Goal: Task Accomplishment & Management: Manage account settings

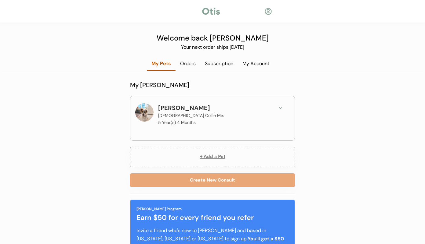
click at [258, 114] on div "Fiona Female Collie Mix 5 Year(s) 4 Months" at bounding box center [214, 114] width 113 height 23
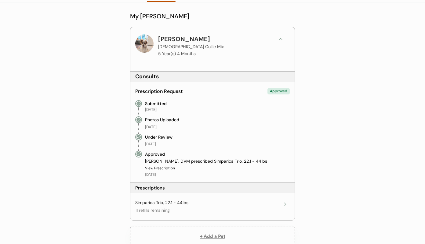
scroll to position [69, 0]
click at [265, 204] on div "Simparica Trio, 22.1 - 44lbs 11 refills remaining" at bounding box center [207, 206] width 145 height 13
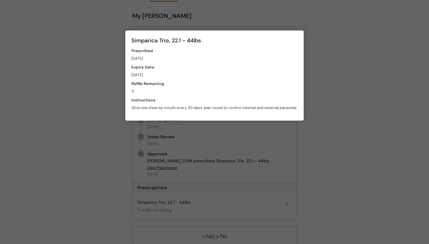
click at [376, 189] on div at bounding box center [214, 122] width 429 height 244
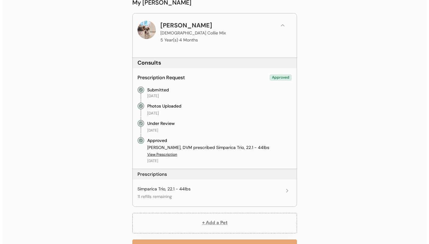
scroll to position [0, 0]
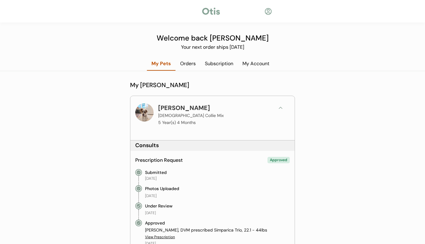
click at [218, 66] on div "Subscription" at bounding box center [219, 63] width 38 height 7
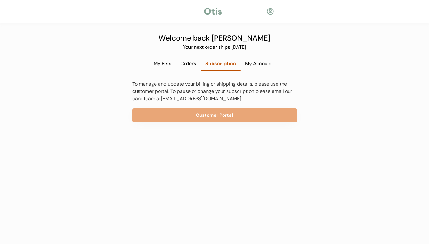
click at [259, 64] on div "My Account" at bounding box center [259, 63] width 36 height 7
